Goal: Check status

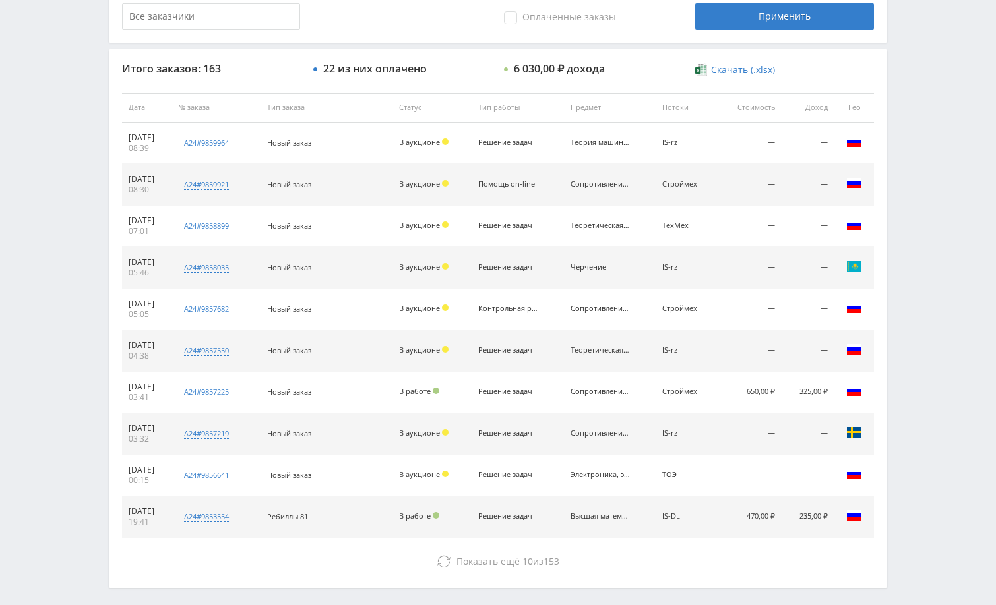
scroll to position [370, 0]
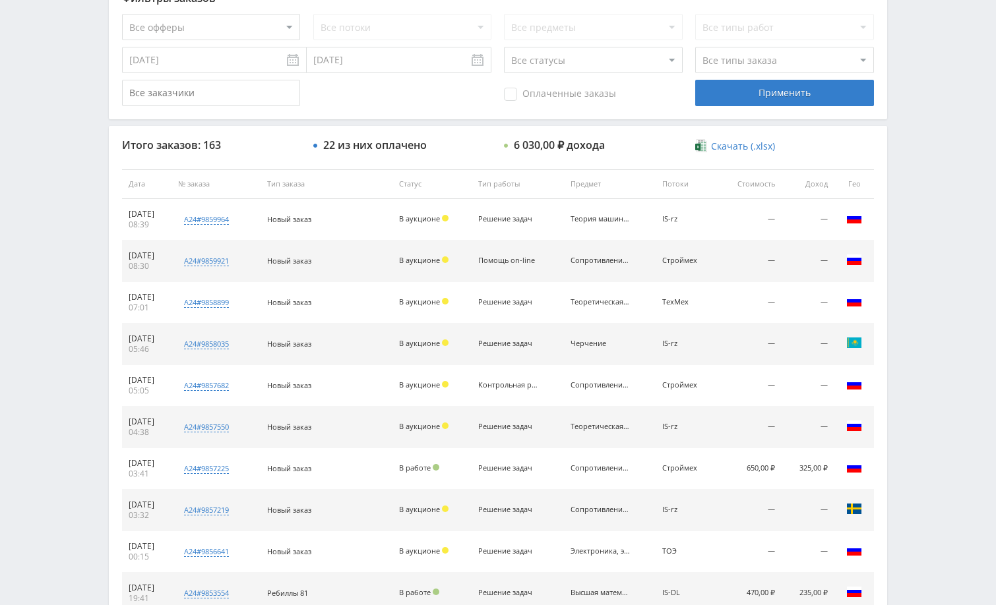
click at [922, 311] on div "Telegram-канал Инструменты База знаний Ваш менеджер: [PERSON_NAME] Online @edug…" at bounding box center [498, 183] width 996 height 1107
click at [925, 291] on div "Telegram-канал Инструменты База знаний Ваш менеджер: [PERSON_NAME] Online @edug…" at bounding box center [498, 183] width 996 height 1107
click at [938, 270] on div "Telegram-канал Инструменты База знаний Ваш менеджер: [PERSON_NAME] Online @edug…" at bounding box center [498, 183] width 996 height 1107
click at [917, 247] on div "Telegram-канал Инструменты База знаний Ваш менеджер: [PERSON_NAME] Online @edug…" at bounding box center [498, 183] width 996 height 1107
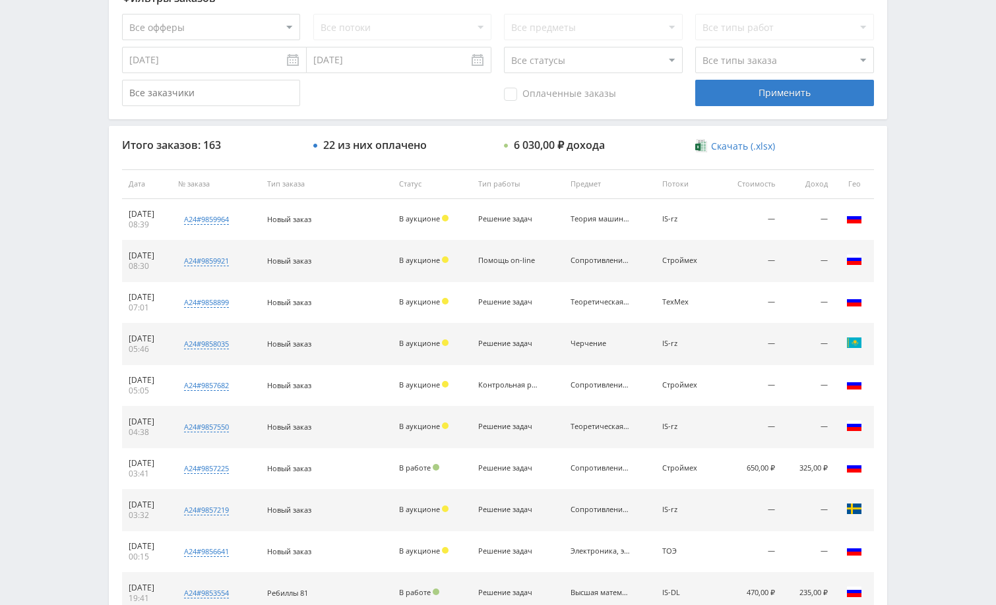
click at [936, 243] on div "Telegram-канал Инструменты База знаний Ваш менеджер: [PERSON_NAME] Online @edug…" at bounding box center [498, 183] width 996 height 1107
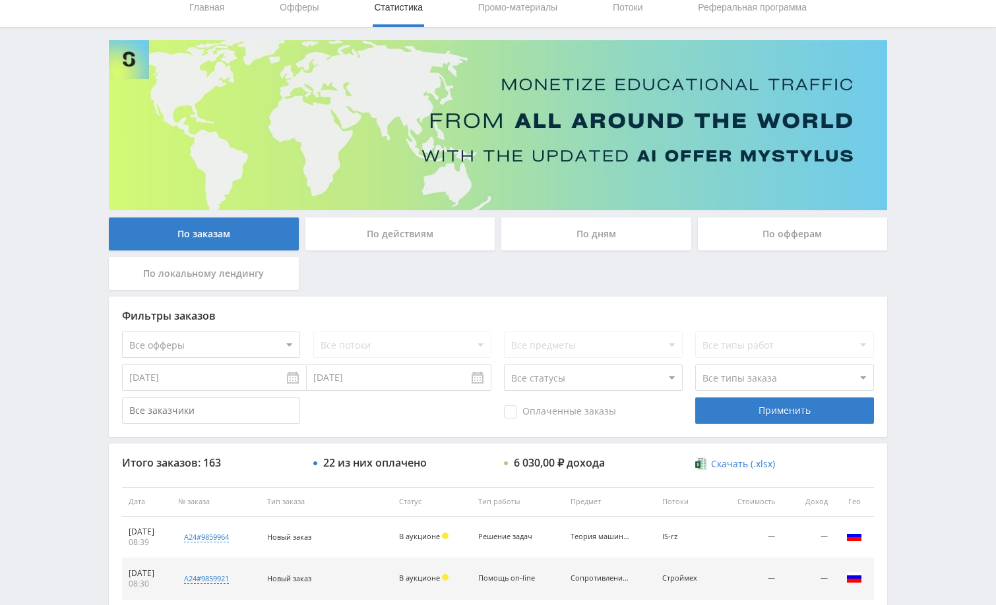
scroll to position [40, 0]
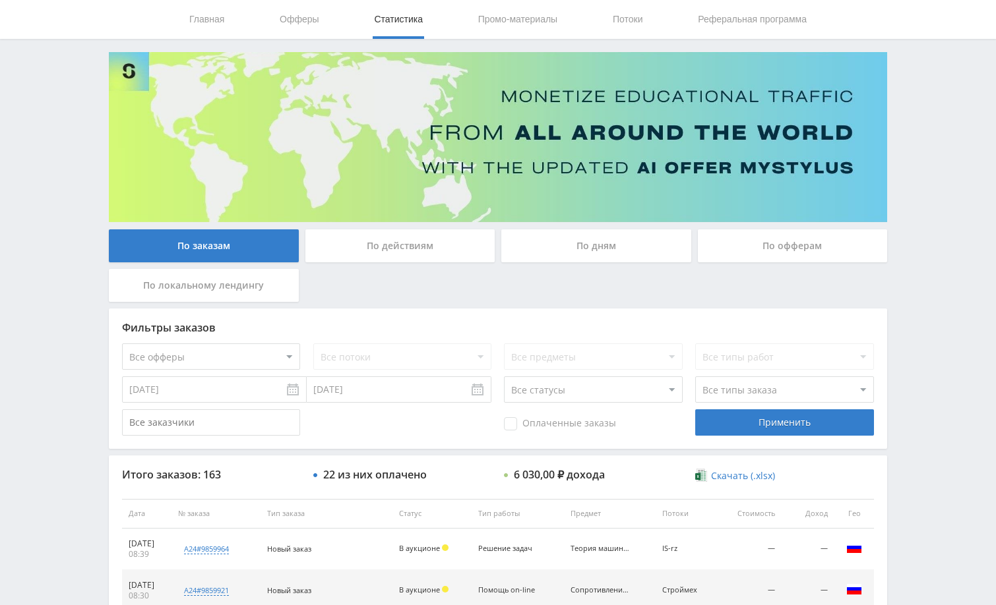
click at [940, 101] on div "Telegram-канал Инструменты База знаний Ваш менеджер: [PERSON_NAME] Online @edug…" at bounding box center [498, 513] width 996 height 1107
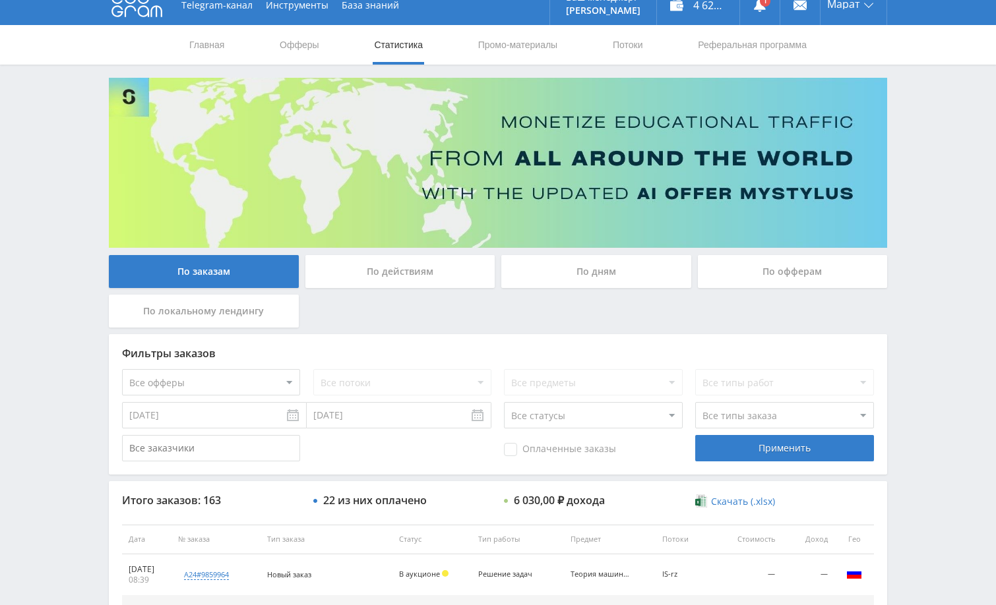
scroll to position [0, 0]
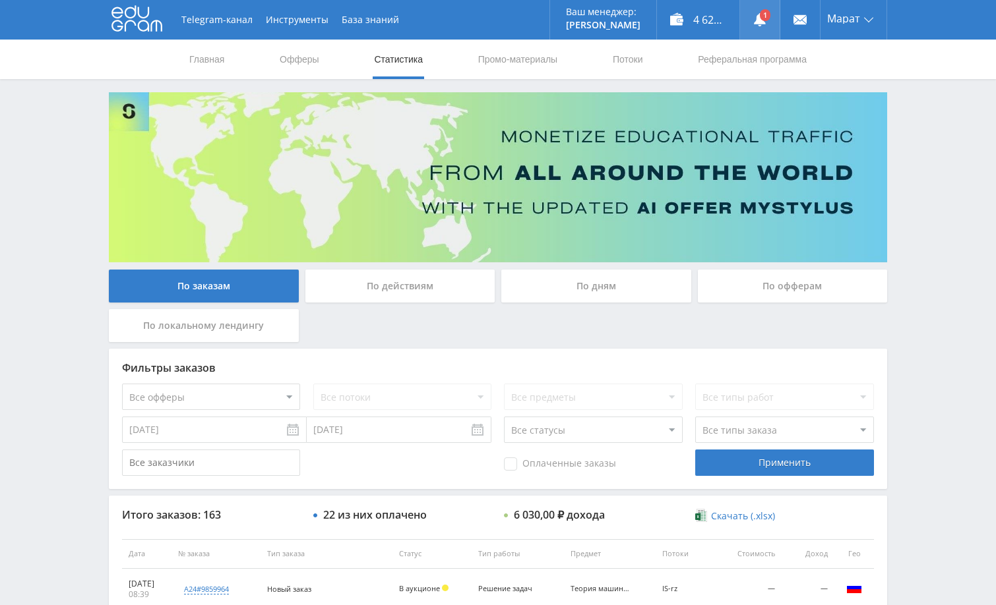
click at [753, 22] on icon at bounding box center [759, 19] width 13 height 13
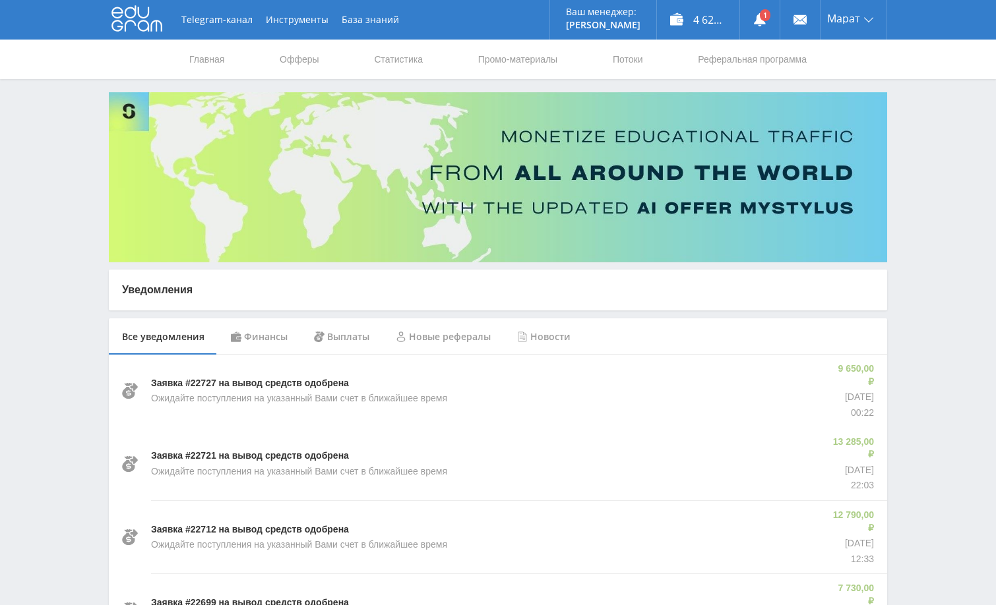
click at [267, 340] on div "Финансы" at bounding box center [259, 336] width 83 height 37
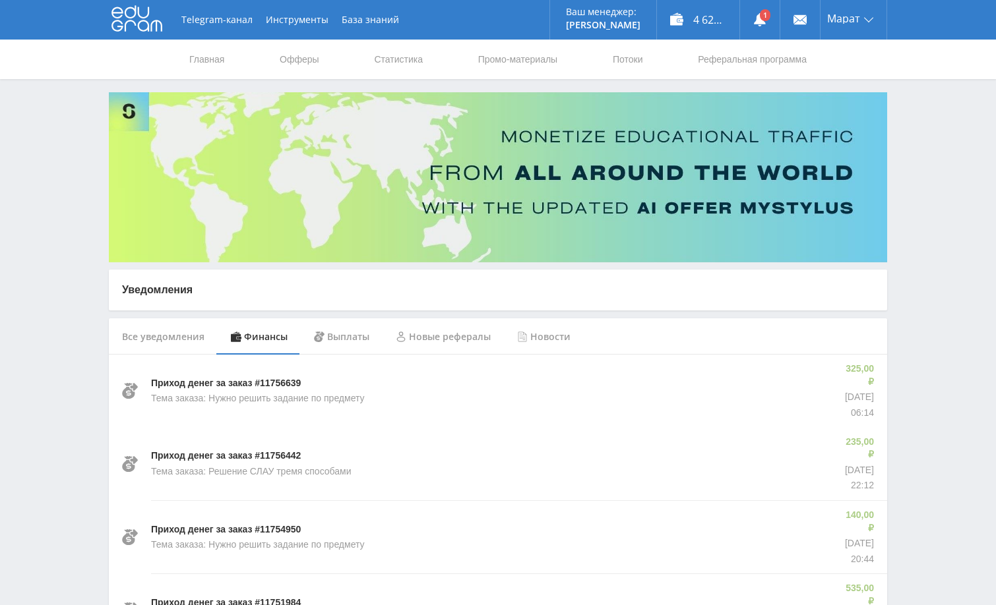
click at [398, 55] on link "Статистика" at bounding box center [397, 60] width 51 height 40
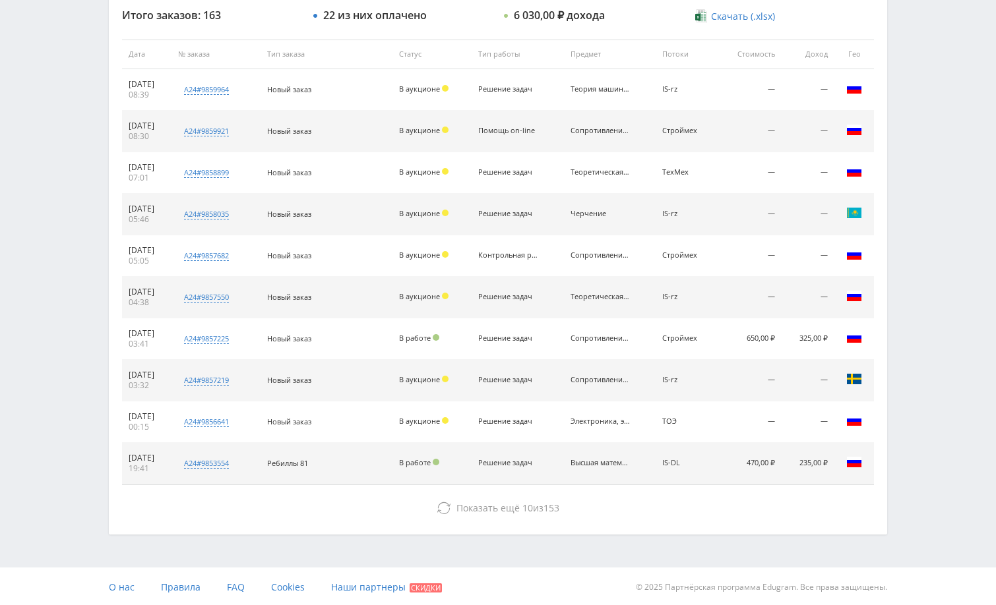
scroll to position [502, 0]
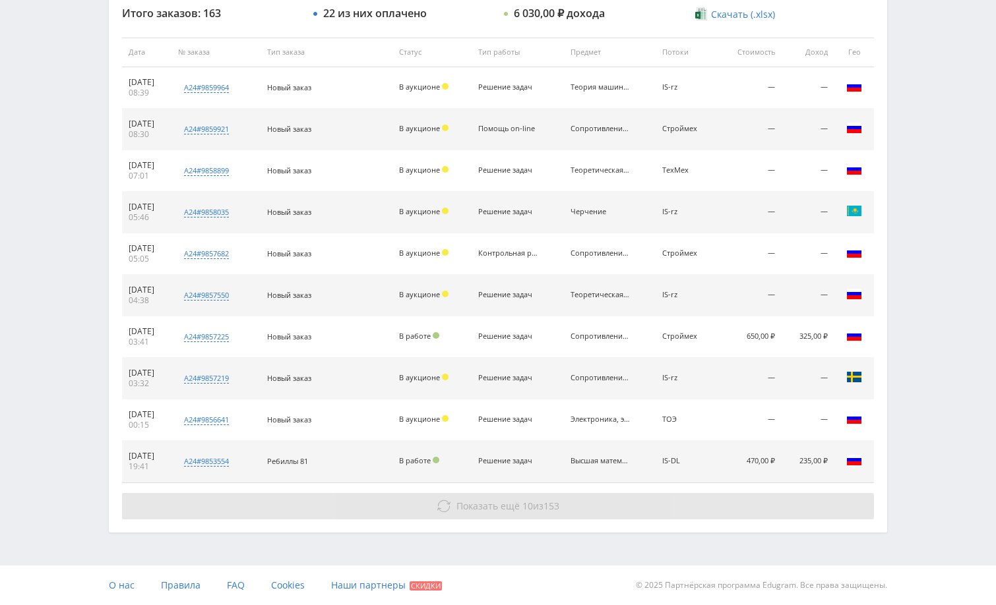
click at [705, 515] on button "Показать ещё 10 из 153" at bounding box center [498, 506] width 752 height 26
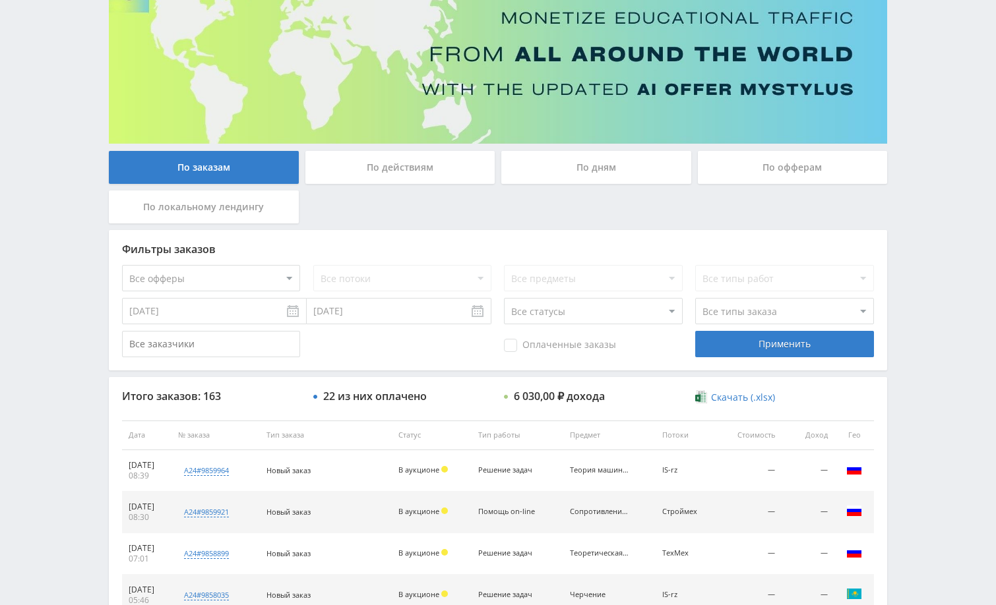
scroll to position [0, 0]
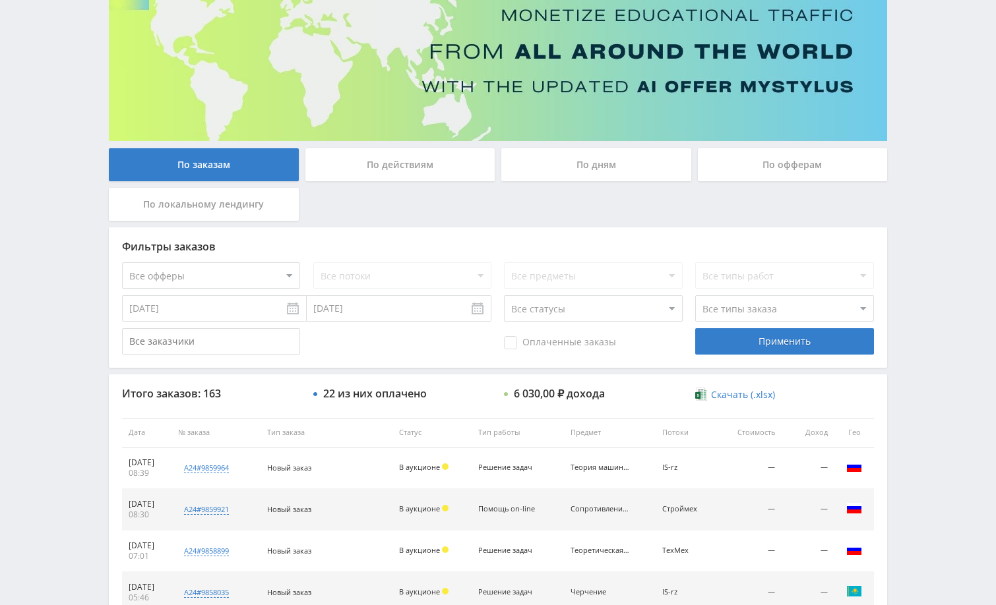
scroll to position [132, 0]
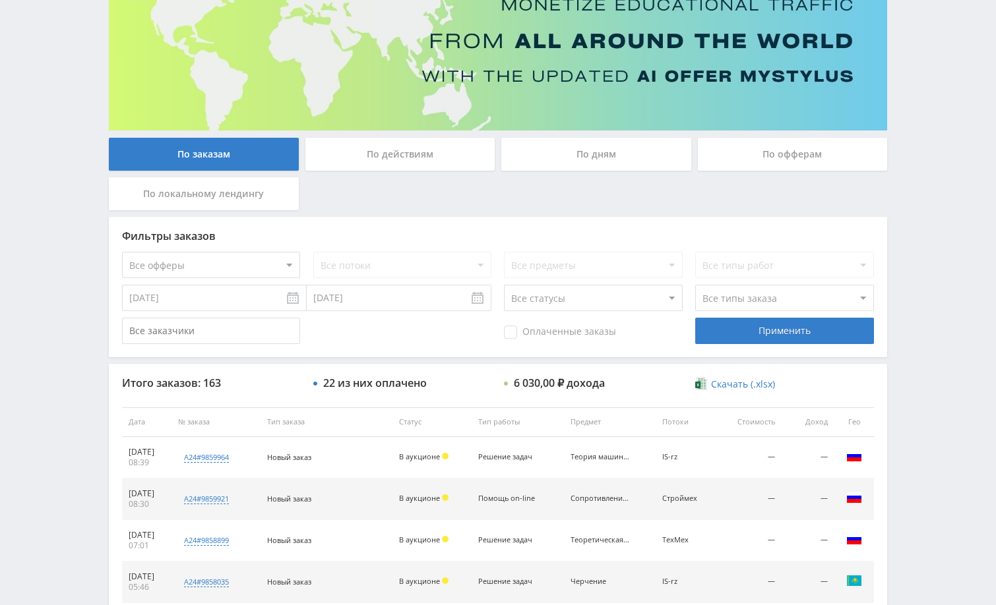
click at [595, 162] on div "По дням" at bounding box center [596, 154] width 190 height 33
click at [0, 0] on input "По дням" at bounding box center [0, 0] width 0 height 0
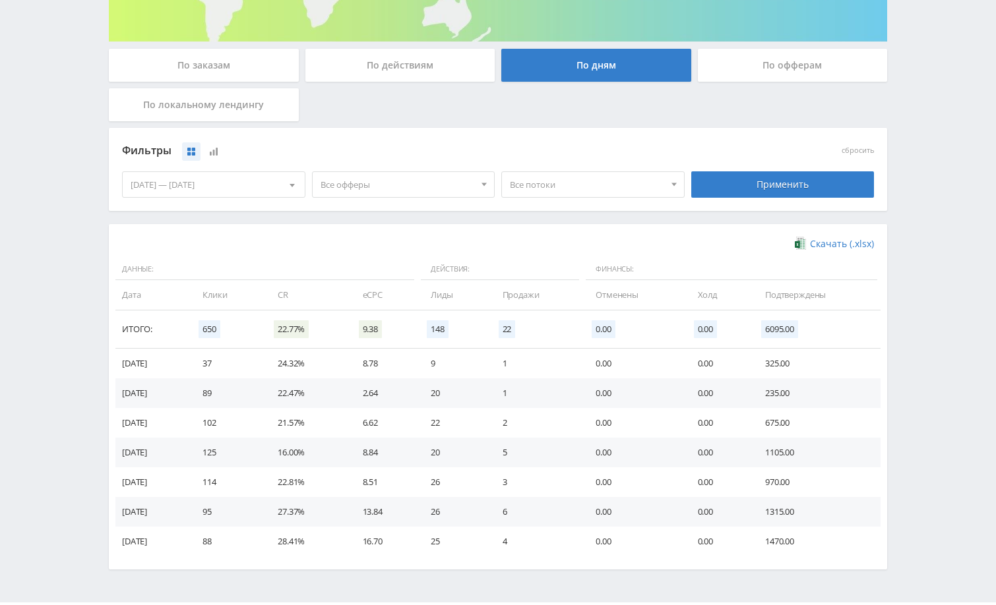
scroll to position [258, 0]
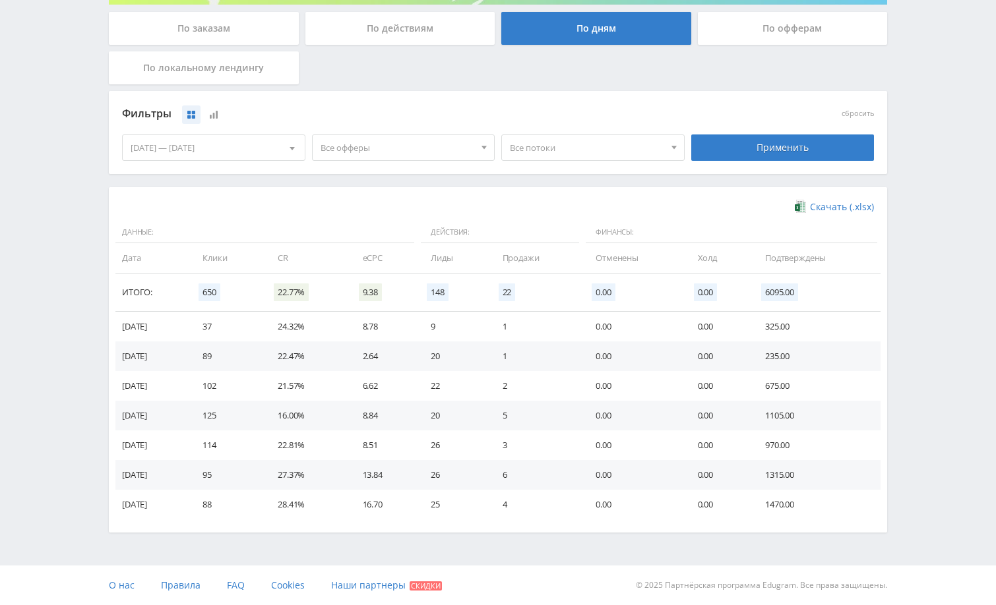
click at [247, 148] on div "05.10.2025 — 11.10.2025" at bounding box center [214, 147] width 182 height 25
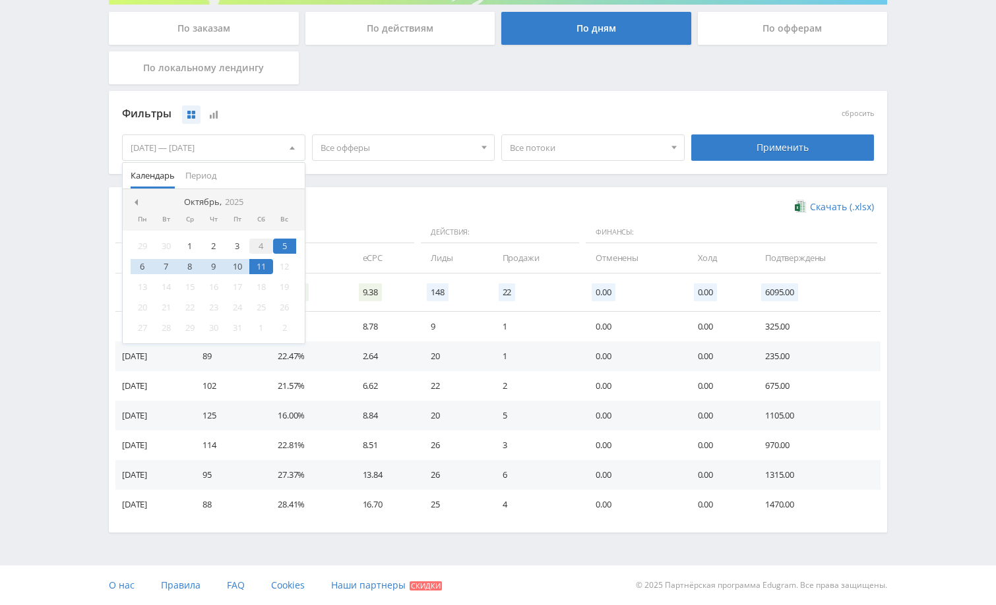
click at [258, 245] on div "4" at bounding box center [261, 246] width 24 height 15
click at [263, 264] on div "11" at bounding box center [261, 266] width 24 height 15
click at [767, 158] on div "Применить" at bounding box center [782, 147] width 183 height 26
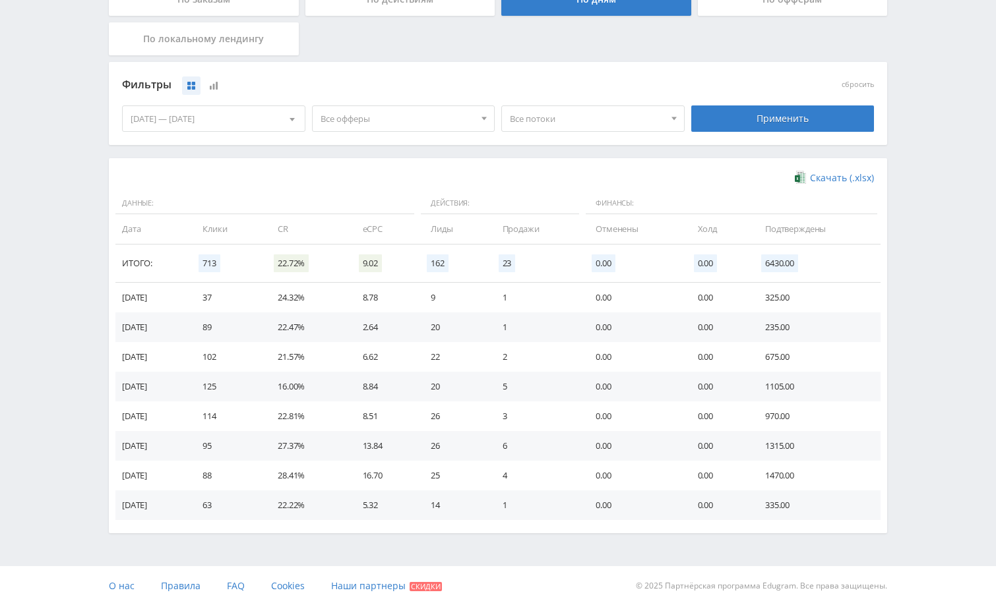
scroll to position [287, 0]
click at [785, 117] on div "Применить" at bounding box center [782, 118] width 183 height 26
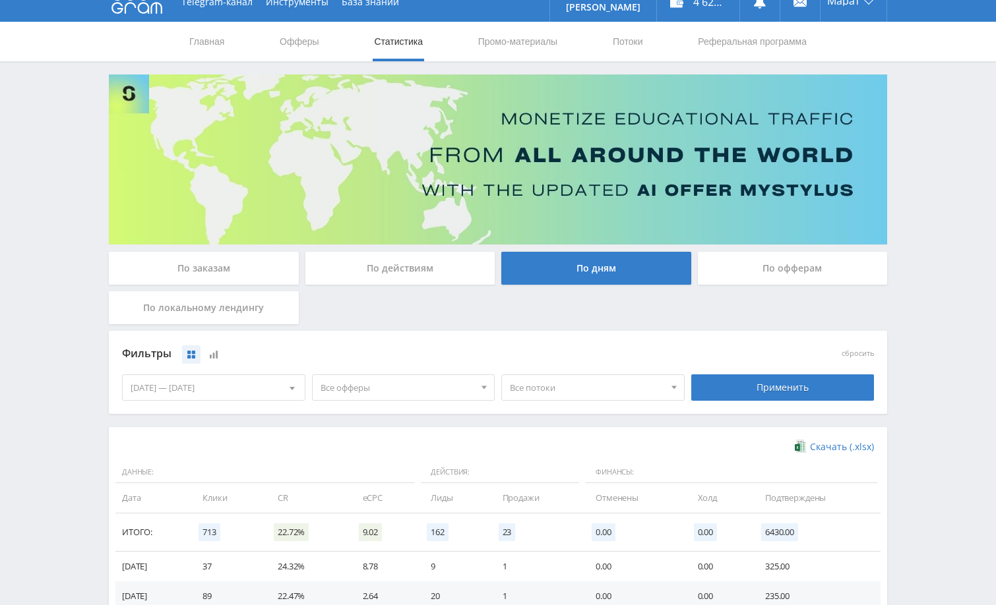
scroll to position [0, 0]
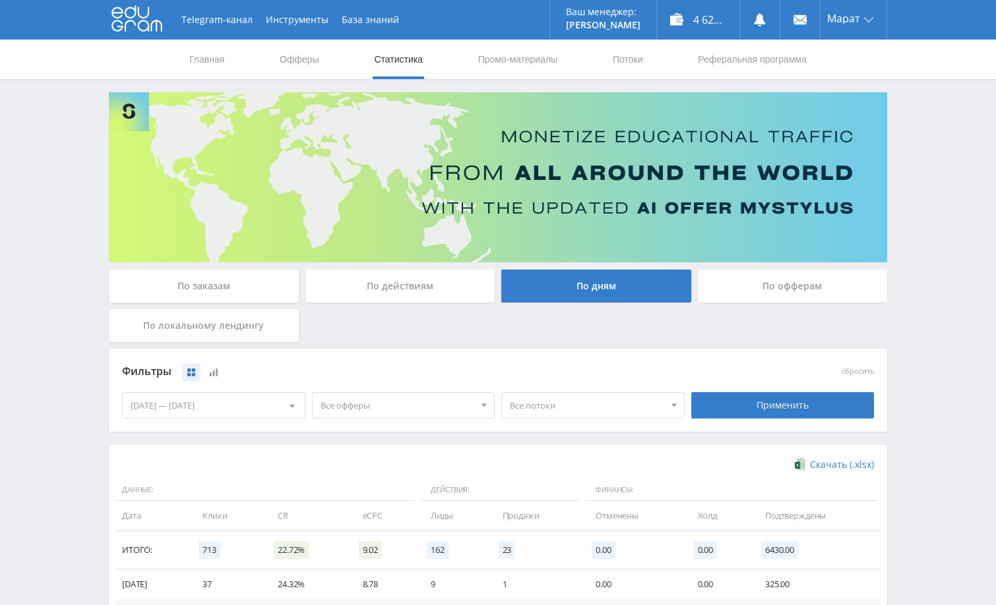
click at [922, 176] on div "Telegram-канал Инструменты База знаний Ваш менеджер: [PERSON_NAME] Online @edug…" at bounding box center [498, 446] width 996 height 893
click at [912, 111] on div "Telegram-канал Инструменты База знаний Ваш менеджер: [PERSON_NAME] Online @edug…" at bounding box center [498, 446] width 996 height 893
click at [233, 295] on div "По заказам" at bounding box center [204, 286] width 190 height 33
click at [0, 0] on input "По заказам" at bounding box center [0, 0] width 0 height 0
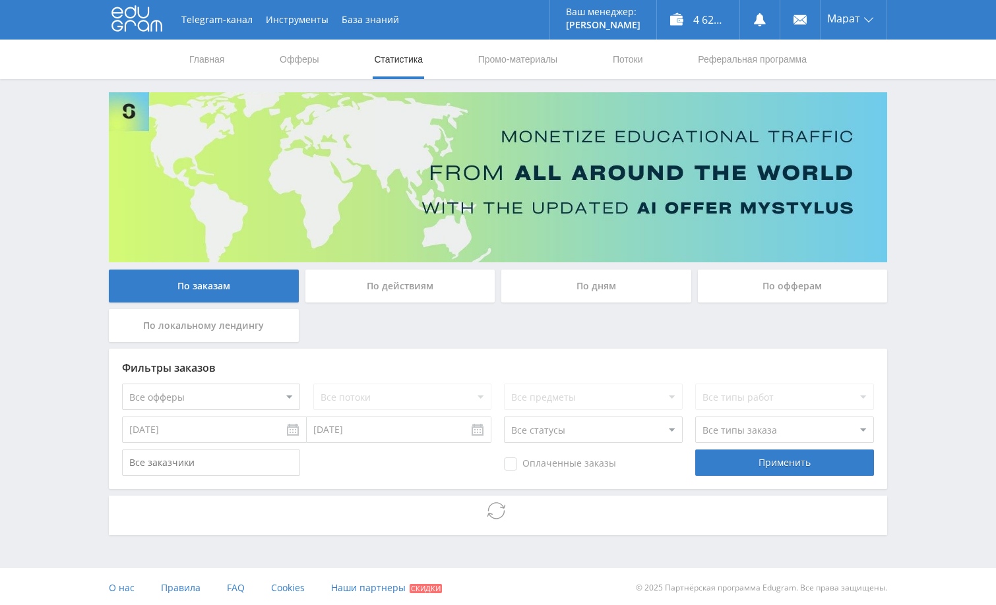
click at [922, 307] on div "Telegram-канал Инструменты База знаний Ваш менеджер: [PERSON_NAME] Online @edug…" at bounding box center [498, 304] width 996 height 608
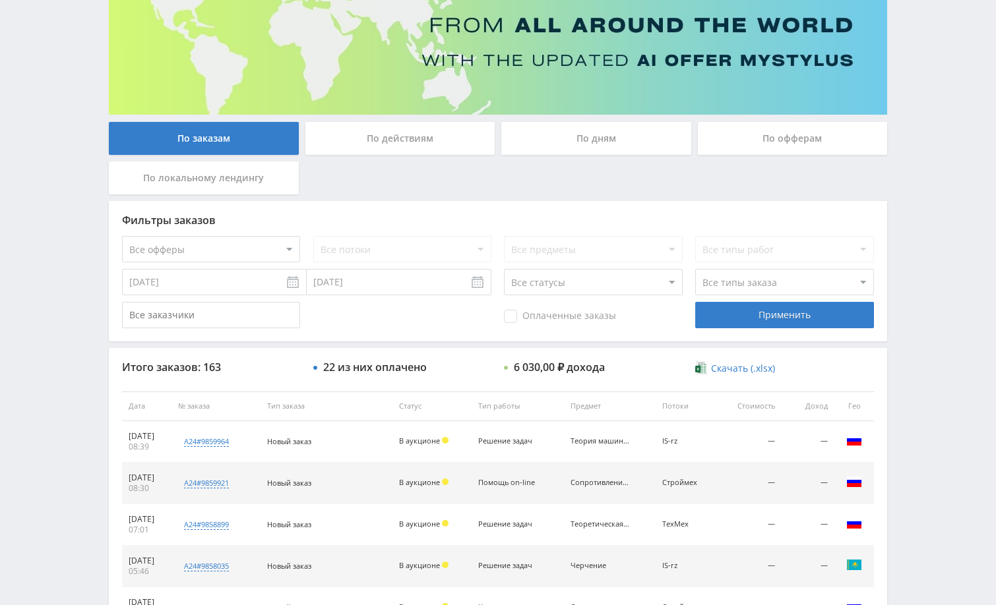
scroll to position [106, 0]
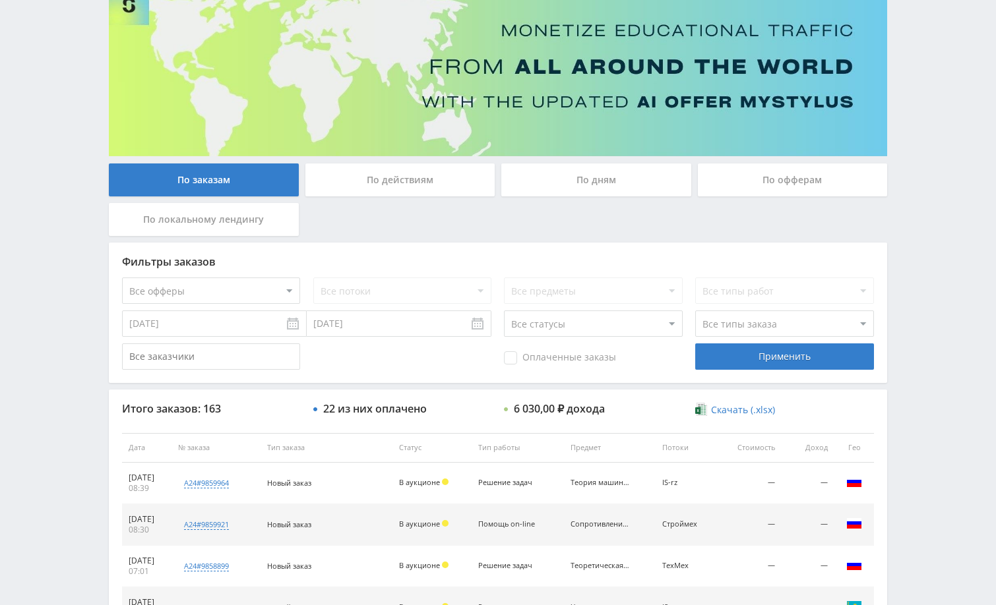
click at [945, 449] on div "Telegram-канал Инструменты База знаний Ваш менеджер: [PERSON_NAME] Online @edug…" at bounding box center [498, 447] width 996 height 1107
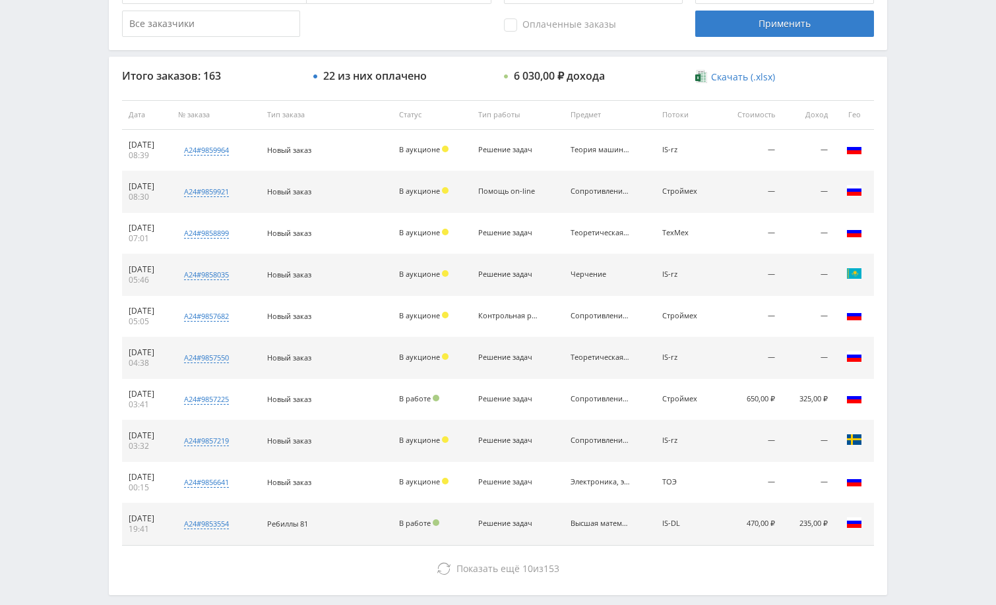
scroll to position [502, 0]
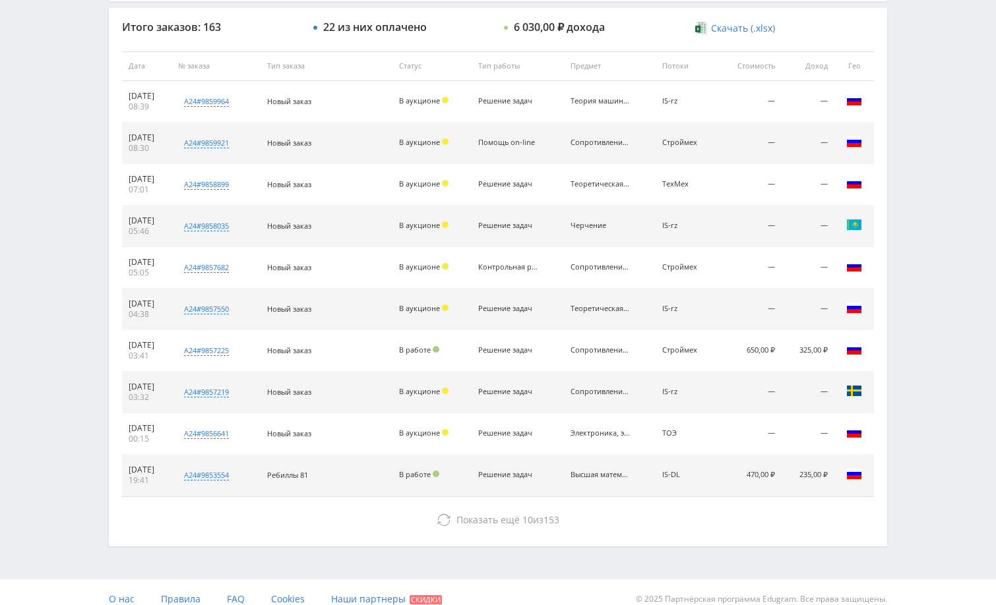
scroll to position [502, 0]
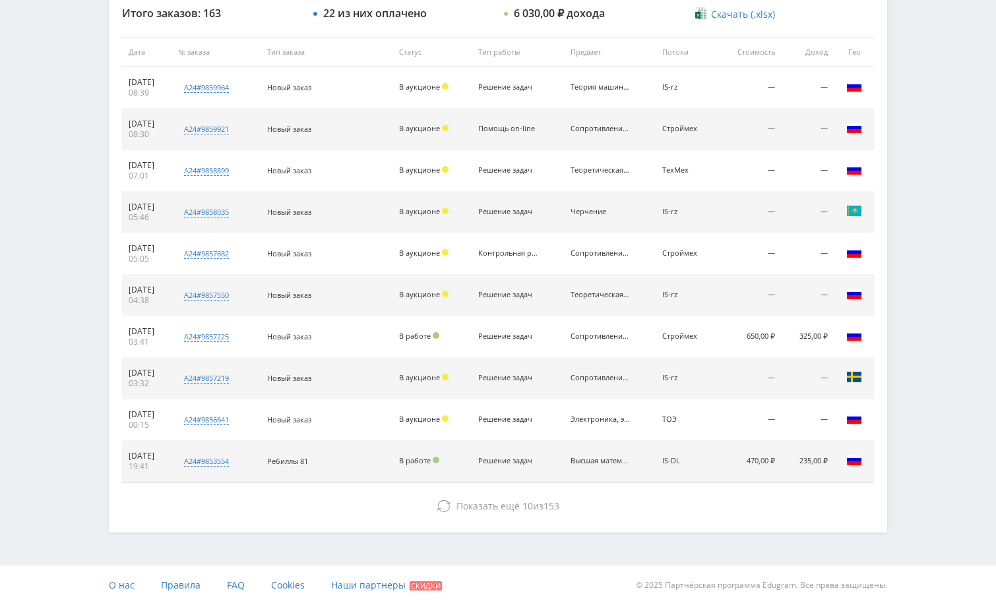
click at [919, 276] on div "Telegram-канал Инструменты База знаний Ваш менеджер: [PERSON_NAME] Online @edug…" at bounding box center [498, 51] width 996 height 1107
